Goal: Task Accomplishment & Management: Manage account settings

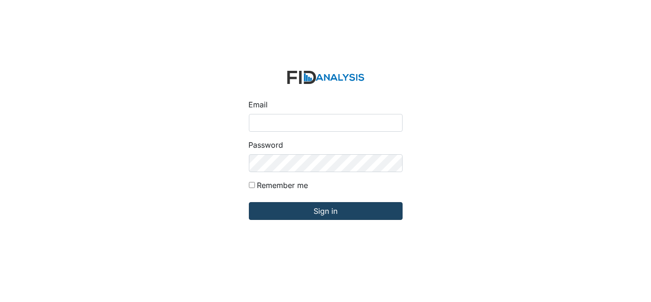
type input "Dsmith@lifeincorporated.com"
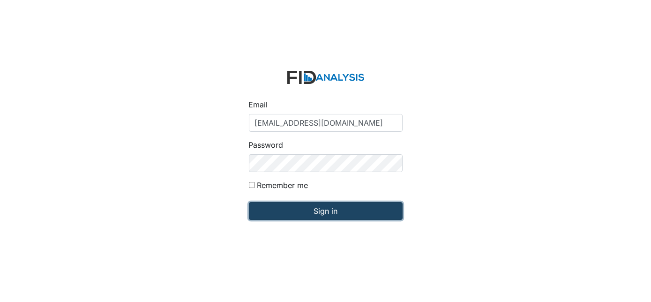
click at [294, 216] on input "Sign in" at bounding box center [326, 211] width 154 height 18
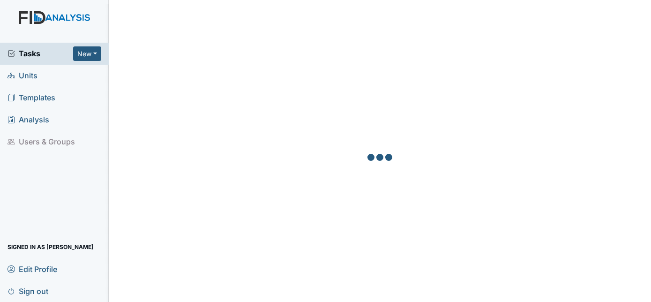
click at [30, 77] on span "Units" at bounding box center [23, 75] width 30 height 15
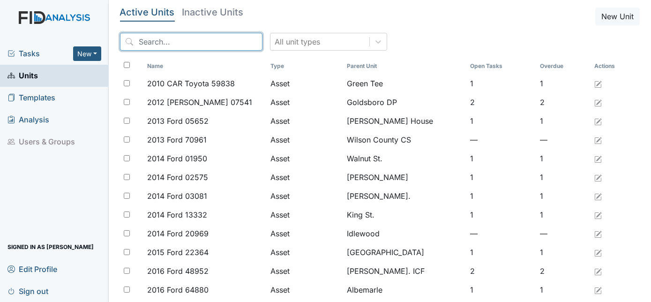
click at [173, 38] on input "search" at bounding box center [191, 42] width 143 height 18
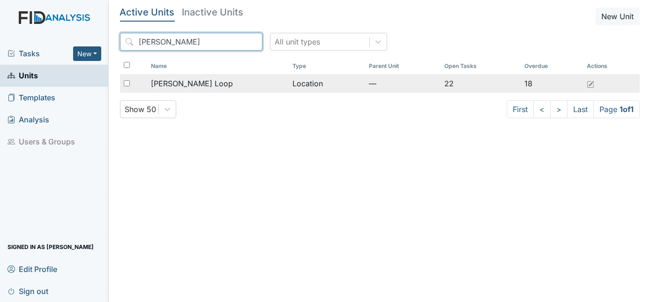
type input "McKeel"
click at [222, 78] on div "[PERSON_NAME] Loop" at bounding box center [218, 83] width 134 height 11
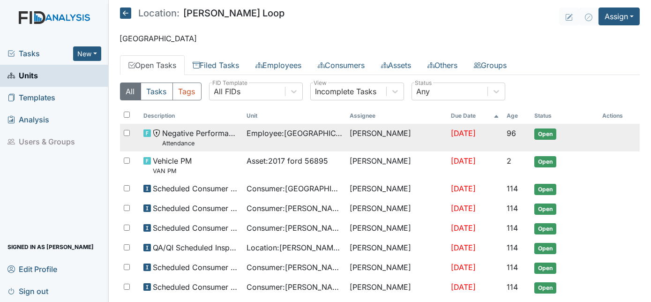
click at [254, 138] on span "Employee : Langley, India" at bounding box center [295, 133] width 96 height 11
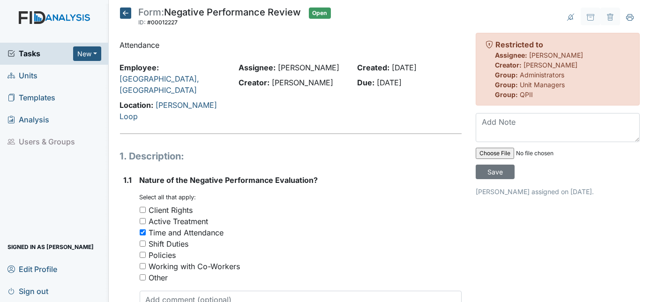
click at [122, 12] on icon at bounding box center [125, 13] width 11 height 11
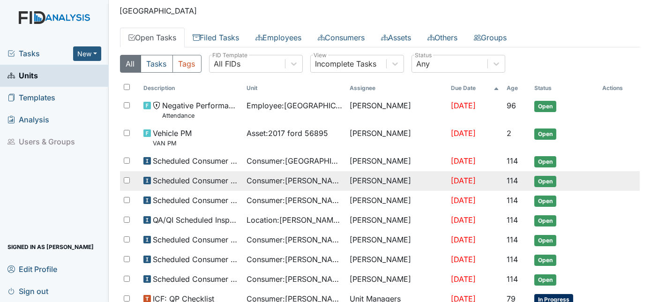
scroll to position [42, 0]
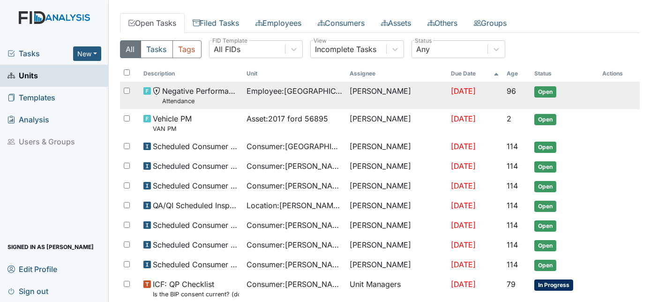
click at [542, 89] on span "Open" at bounding box center [546, 91] width 22 height 11
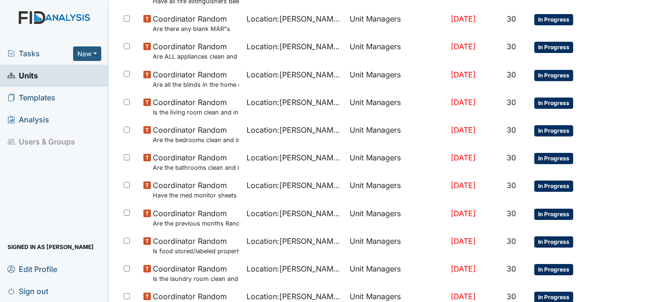
scroll to position [643, 0]
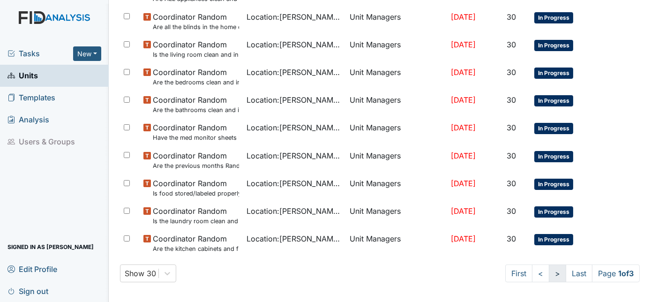
click at [555, 271] on link ">" at bounding box center [557, 273] width 17 height 18
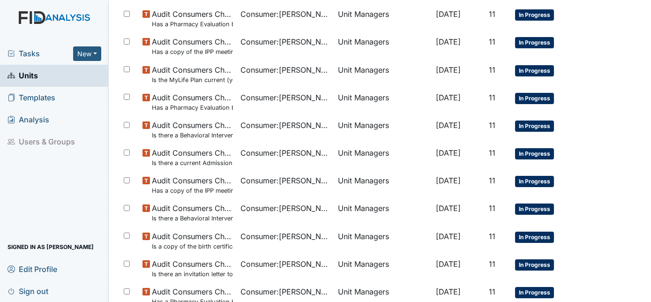
scroll to position [0, 0]
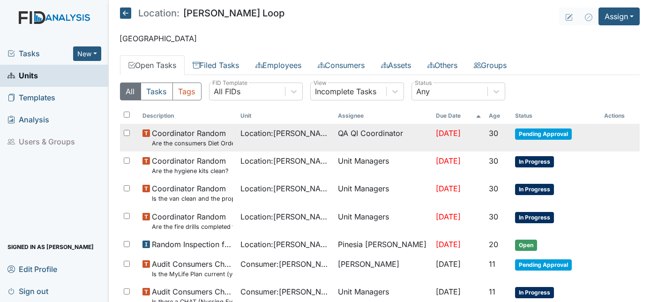
click at [200, 140] on small "Are the consumers Diet Orders being followed and sugar free items available?" at bounding box center [192, 143] width 81 height 9
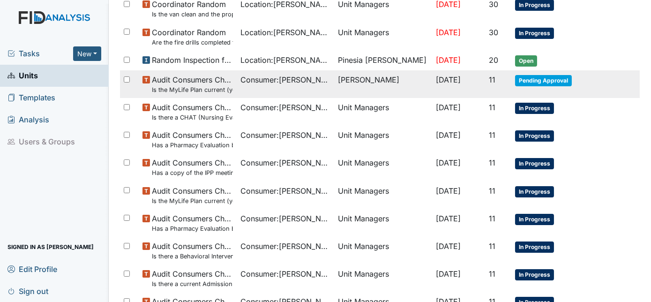
scroll to position [128, 0]
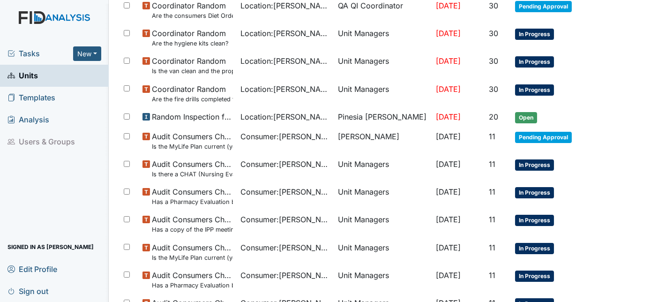
click at [51, 74] on link "Units" at bounding box center [54, 76] width 109 height 22
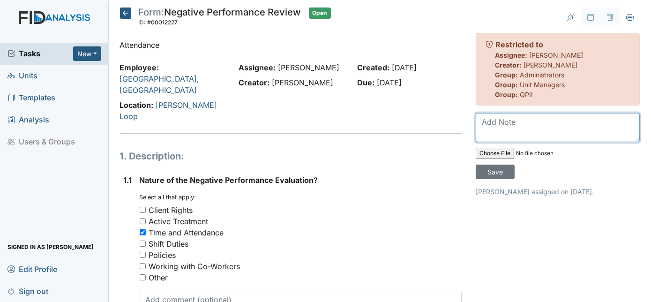
click at [499, 136] on textarea at bounding box center [558, 127] width 164 height 29
type textarea "Previous HM in July"
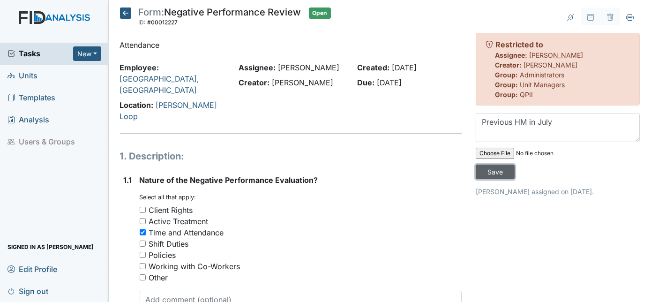
click at [515, 165] on input "Save" at bounding box center [495, 172] width 39 height 15
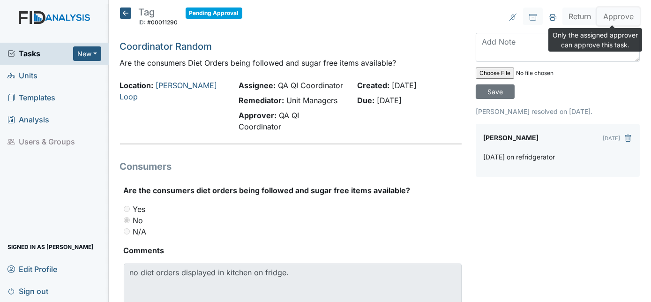
click at [626, 21] on button "Approve" at bounding box center [618, 17] width 43 height 18
click at [515, 84] on input "Save" at bounding box center [495, 91] width 39 height 15
click at [618, 20] on button "Approve" at bounding box center [618, 17] width 43 height 18
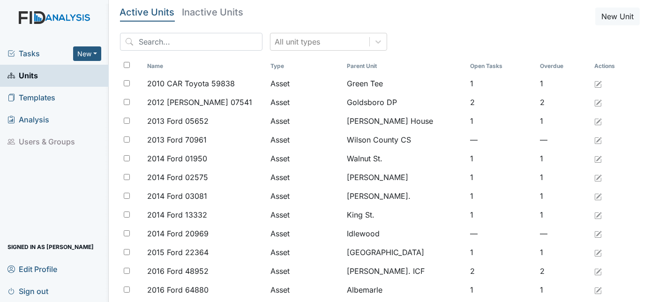
click at [40, 75] on link "Units" at bounding box center [54, 76] width 109 height 22
click at [196, 35] on input "search" at bounding box center [191, 42] width 143 height 18
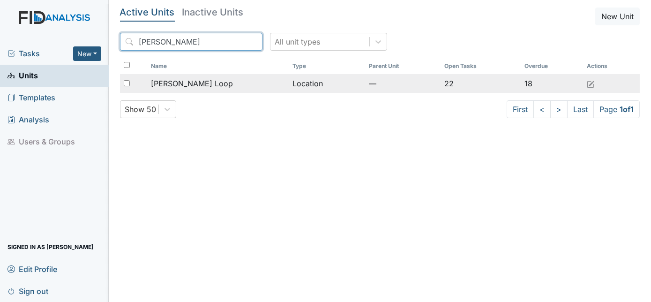
type input "McKeel"
click at [196, 89] on td "[PERSON_NAME] Loop" at bounding box center [218, 83] width 142 height 19
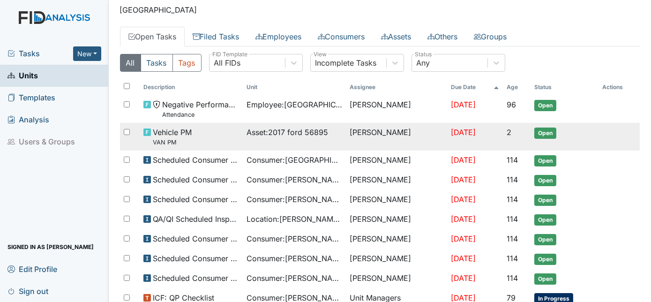
scroll to position [170, 0]
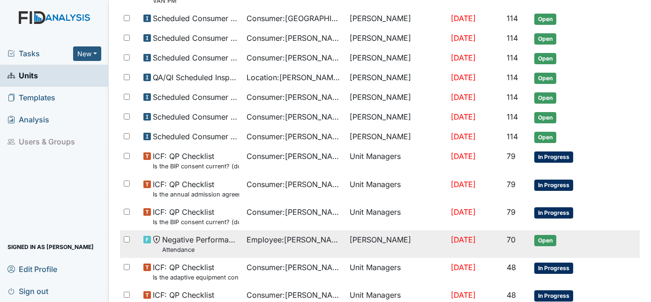
click at [244, 245] on td "Employee : Coley, Manisha" at bounding box center [294, 244] width 103 height 28
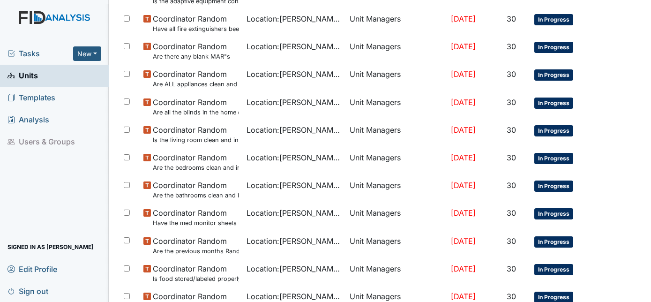
scroll to position [643, 0]
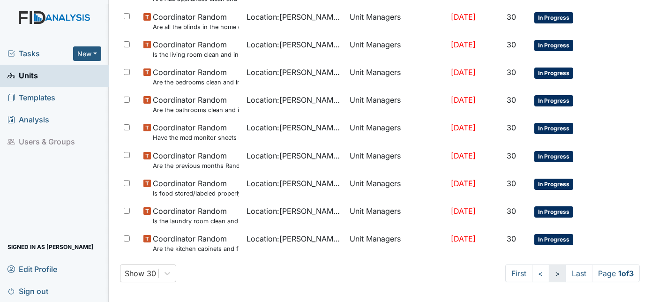
click at [551, 274] on link ">" at bounding box center [557, 273] width 17 height 18
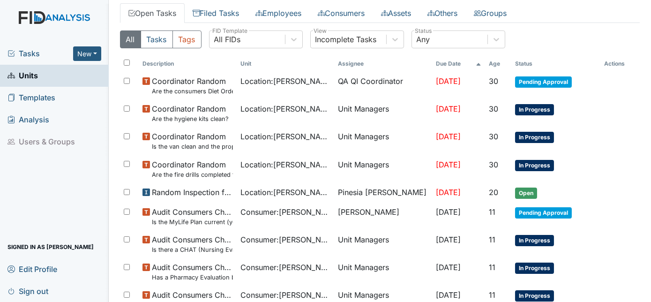
scroll to position [0, 0]
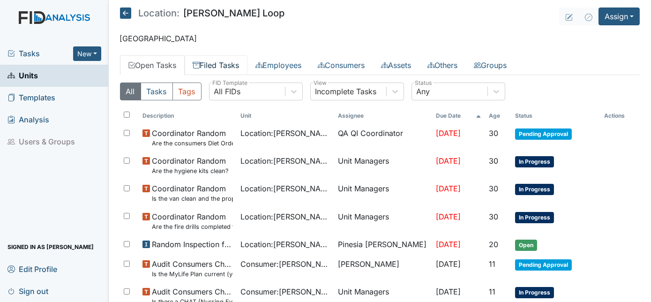
click at [221, 65] on link "Filed Tasks" at bounding box center [216, 65] width 63 height 20
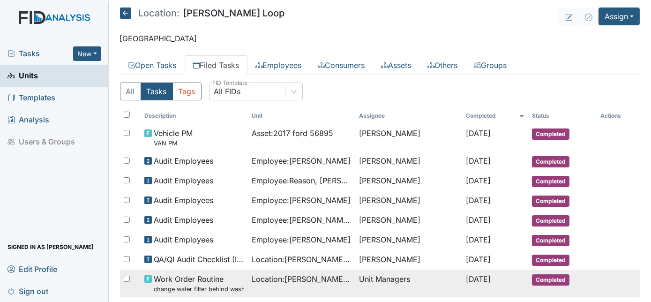
click at [204, 292] on td "Work Order Routine change water filter behind washer" at bounding box center [194, 284] width 107 height 28
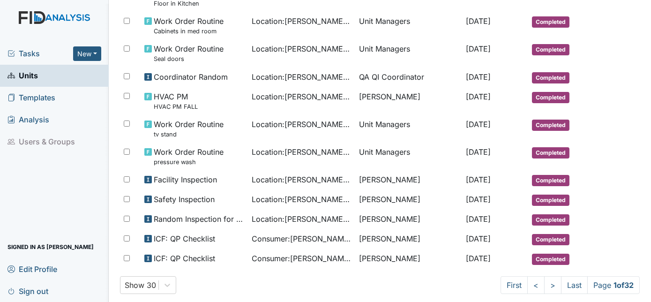
scroll to position [542, 0]
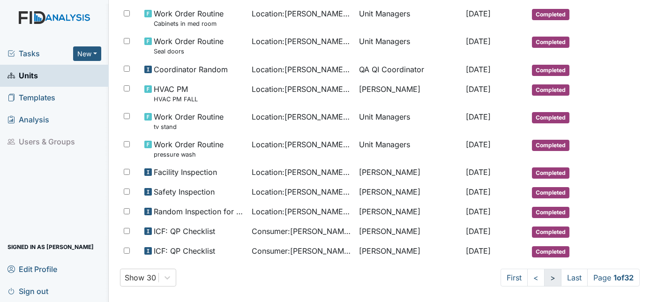
click at [544, 278] on link ">" at bounding box center [552, 278] width 17 height 18
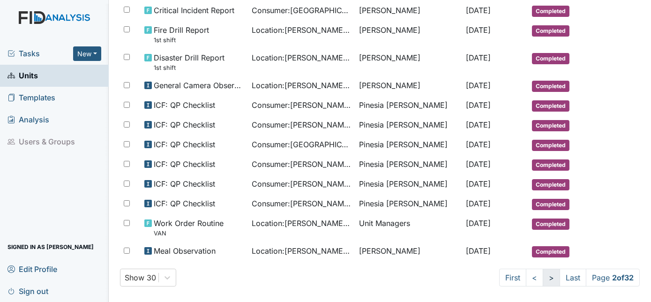
click at [543, 273] on link ">" at bounding box center [551, 278] width 17 height 18
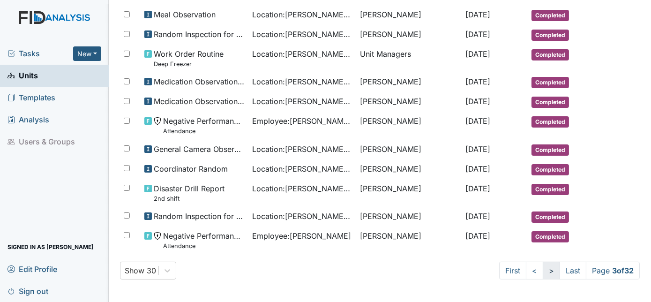
scroll to position [534, 0]
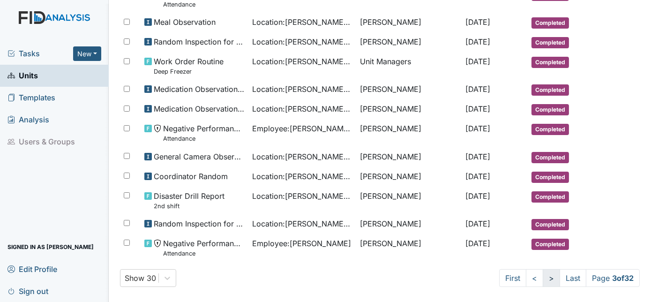
click at [543, 273] on link ">" at bounding box center [551, 278] width 17 height 18
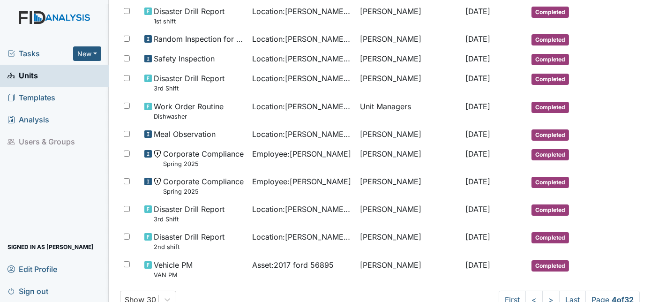
scroll to position [618, 0]
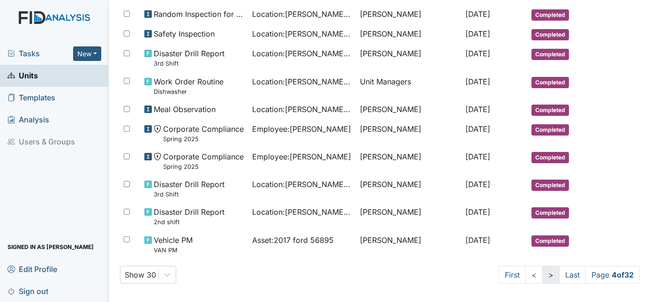
click at [544, 273] on link ">" at bounding box center [551, 275] width 17 height 18
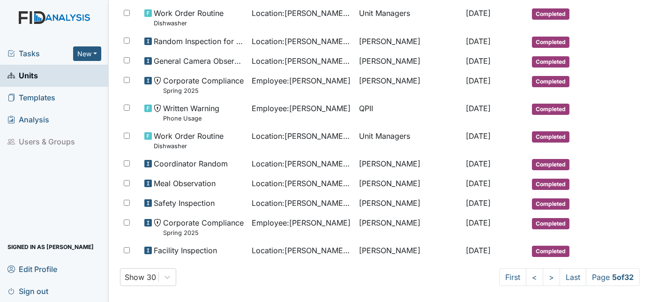
click at [40, 78] on link "Units" at bounding box center [54, 76] width 109 height 22
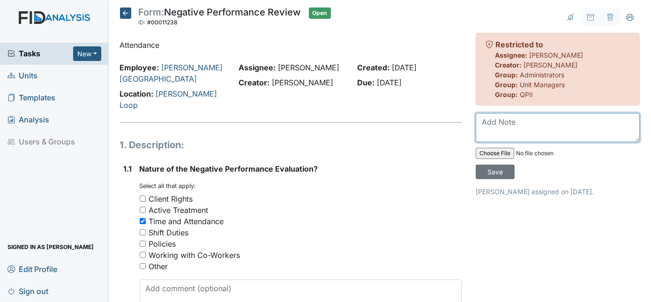
click at [484, 122] on textarea at bounding box center [558, 127] width 164 height 29
type textarea "previous HM not here"
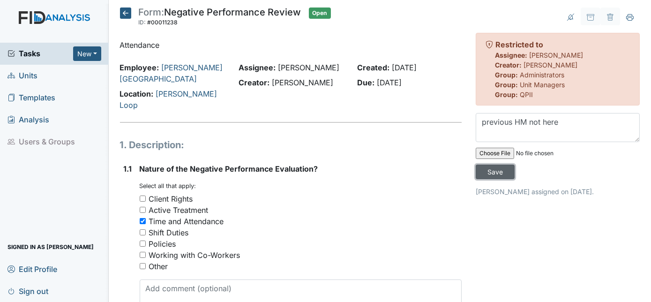
click at [515, 165] on input "Save" at bounding box center [495, 172] width 39 height 15
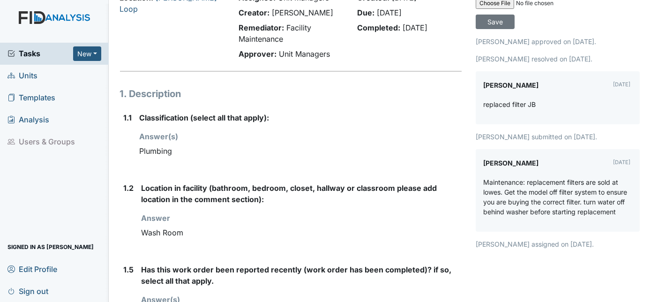
scroll to position [77, 0]
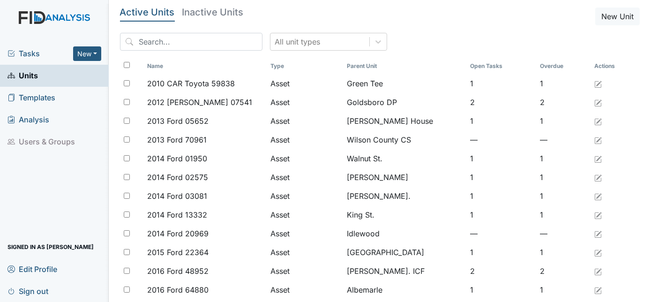
click at [30, 75] on span "Units" at bounding box center [23, 75] width 30 height 15
click at [46, 56] on span "Tasks" at bounding box center [41, 53] width 66 height 11
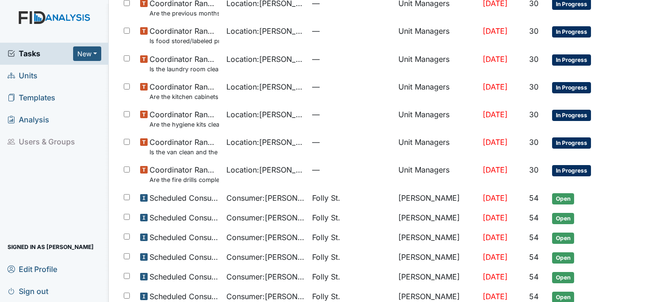
scroll to position [598, 0]
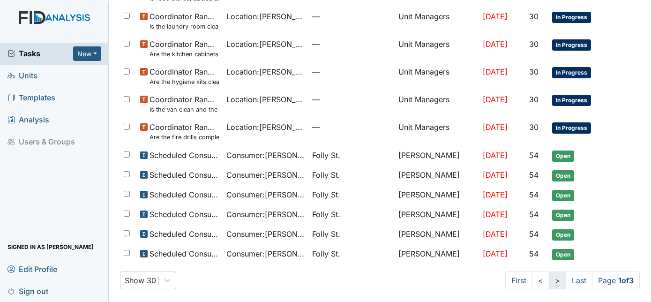
click at [549, 278] on link ">" at bounding box center [557, 280] width 17 height 18
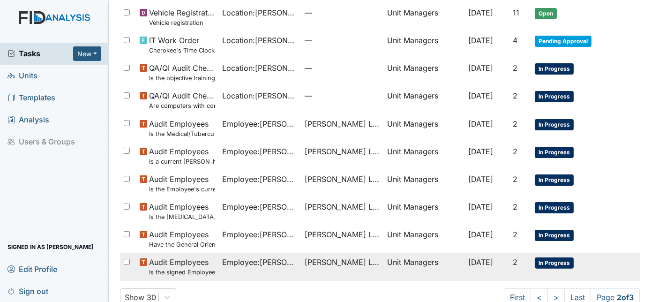
scroll to position [649, 0]
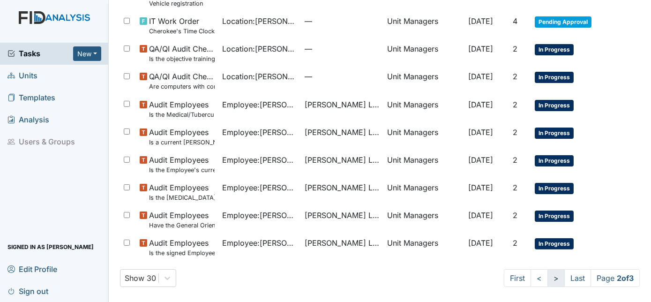
click at [548, 277] on link ">" at bounding box center [556, 278] width 17 height 18
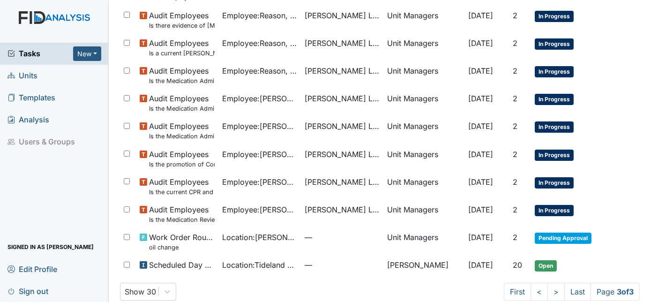
scroll to position [169, 0]
